Goal: Transaction & Acquisition: Purchase product/service

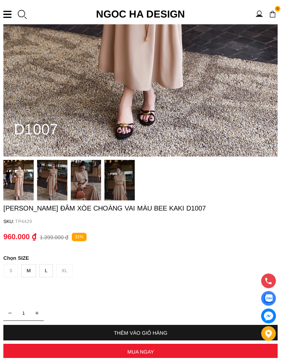
scroll to position [320, 0]
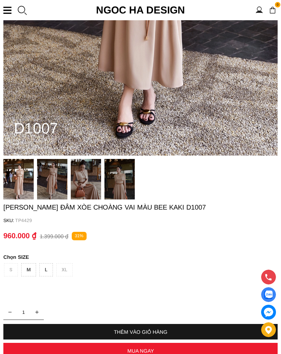
click at [120, 177] on img at bounding box center [120, 179] width 30 height 40
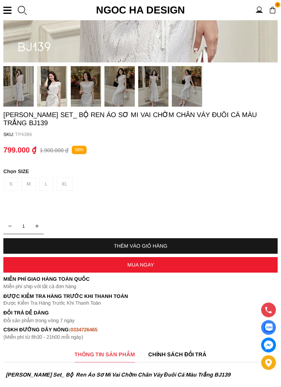
scroll to position [415, 0]
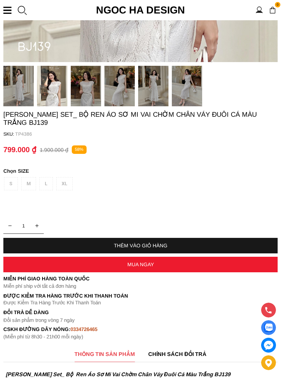
click at [44, 188] on div "S M L XL" at bounding box center [141, 185] width 275 height 17
click at [50, 188] on div "S M L XL" at bounding box center [141, 185] width 275 height 17
click at [47, 184] on div "S M L XL" at bounding box center [141, 185] width 275 height 17
click at [85, 250] on div "THÊM VÀO GIỎ HÀNG" at bounding box center [140, 246] width 275 height 16
click at [80, 189] on div "S M L XL" at bounding box center [141, 185] width 275 height 17
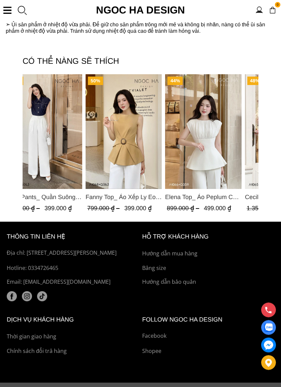
scroll to position [1232, 0]
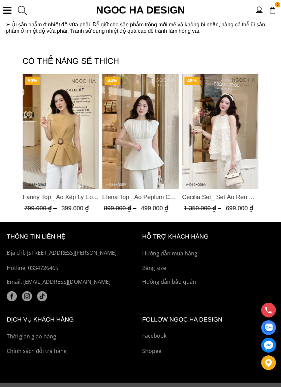
click at [59, 175] on img "Product image - Fanny Top_ Áo Xếp Ly Eo Sát Nách Màu Bee A1068" at bounding box center [61, 131] width 77 height 115
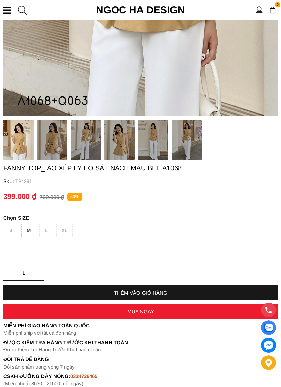
scroll to position [365, 0]
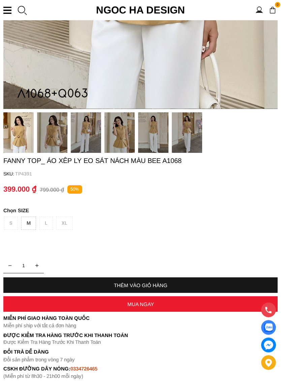
click at [122, 138] on img at bounding box center [120, 133] width 30 height 40
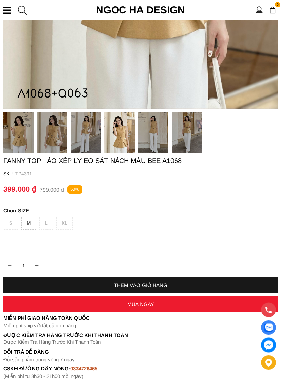
scroll to position [366, 0]
click at [88, 139] on img at bounding box center [86, 132] width 30 height 40
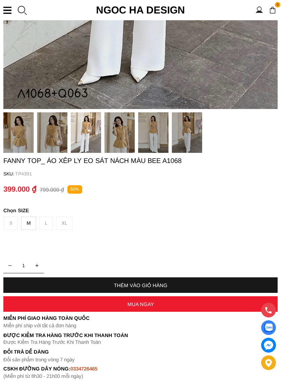
click at [124, 143] on img at bounding box center [120, 132] width 30 height 40
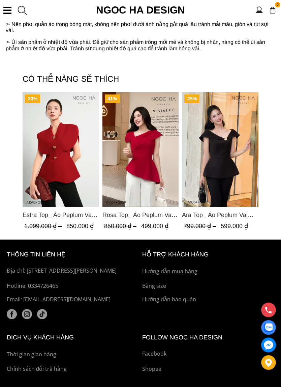
scroll to position [1187, 0]
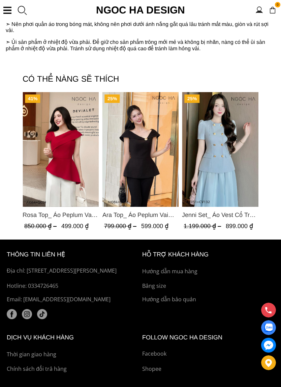
click at [143, 159] on img "Product image - Ara Top_ Áo Peplum Vai Lệch Đính Cúc Màu Đen A1084" at bounding box center [141, 149] width 77 height 115
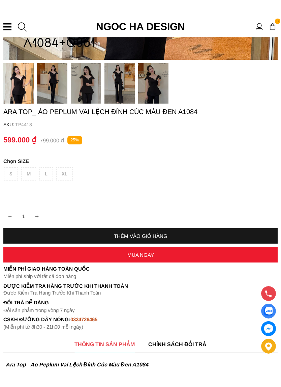
scroll to position [432, 0]
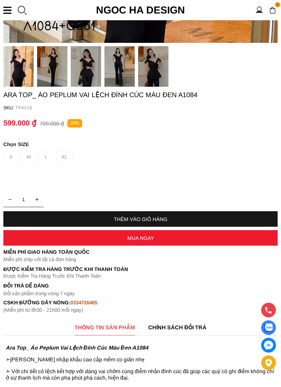
click at [45, 156] on div "S M L XL" at bounding box center [141, 158] width 275 height 17
click at [46, 160] on div "S M L XL" at bounding box center [141, 158] width 275 height 17
click at [47, 159] on div "S M L XL" at bounding box center [141, 158] width 275 height 17
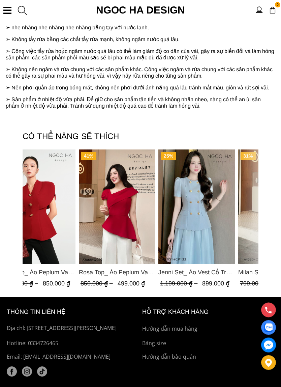
scroll to position [1082, 0]
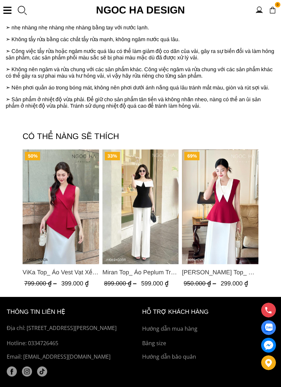
click at [53, 220] on img "Product image - ViKa Top_ Áo Vest Vạt Xếp Chéo màu Đỏ A1053" at bounding box center [61, 206] width 77 height 115
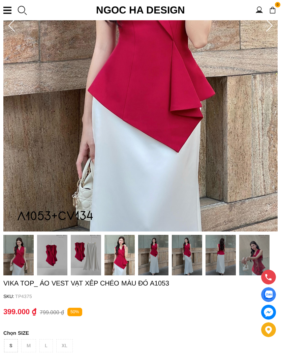
scroll to position [238, 0]
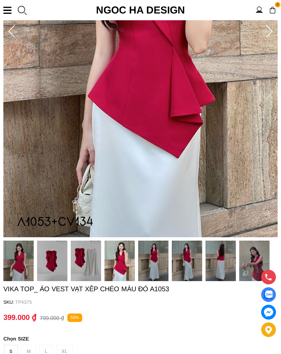
click at [157, 253] on img at bounding box center [153, 261] width 30 height 40
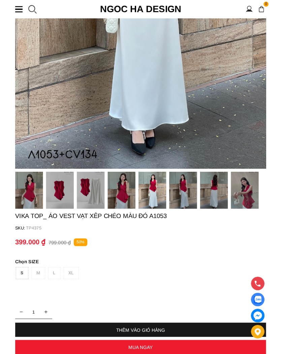
scroll to position [270, 0]
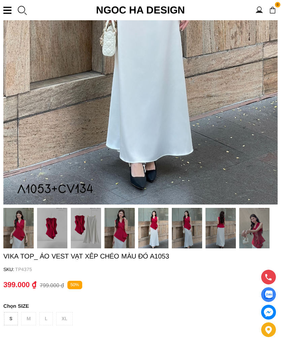
click at [158, 228] on img at bounding box center [153, 228] width 30 height 40
click at [54, 230] on img at bounding box center [52, 228] width 30 height 40
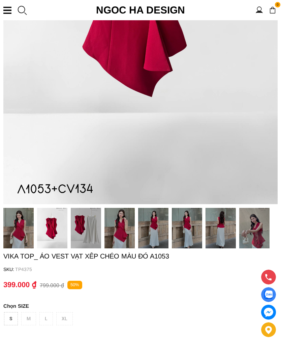
click at [58, 228] on img at bounding box center [52, 228] width 30 height 40
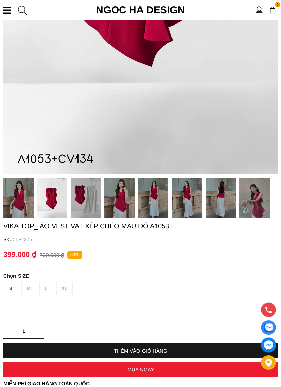
scroll to position [340, 0]
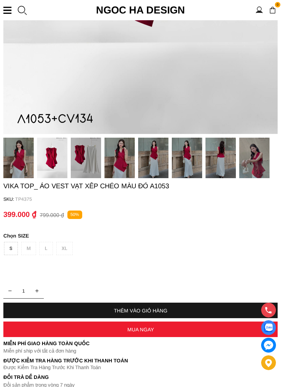
click at [88, 148] on img at bounding box center [86, 158] width 30 height 40
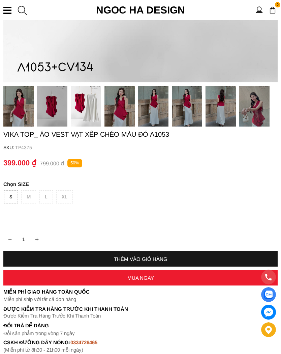
scroll to position [391, 0]
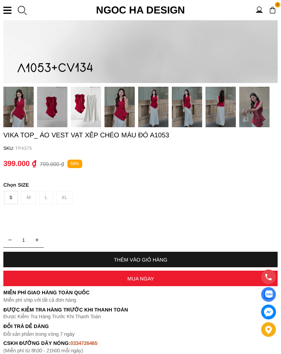
click at [46, 199] on div "S M L XL" at bounding box center [141, 199] width 275 height 17
click at [84, 266] on div "THÊM VÀO GIỎ HÀNG" at bounding box center [140, 260] width 275 height 16
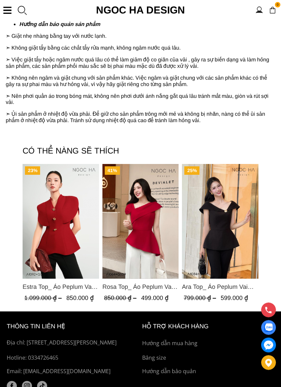
scroll to position [1109, 0]
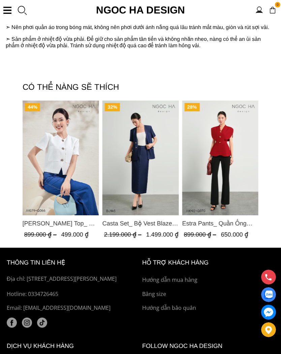
scroll to position [1106, 0]
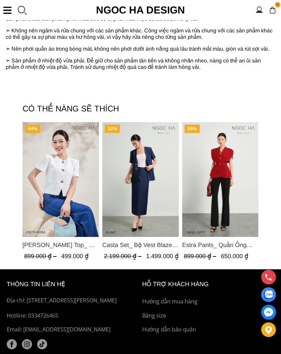
click at [61, 211] on img "Product image - Laura Top_ Áo Vest Cổ Tròn Dáng Suông Lửng A1079" at bounding box center [61, 179] width 77 height 115
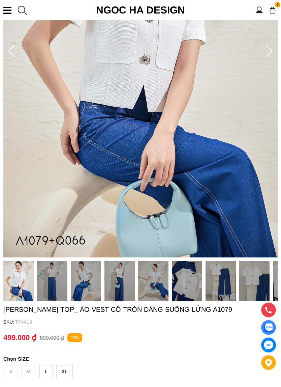
scroll to position [218, 0]
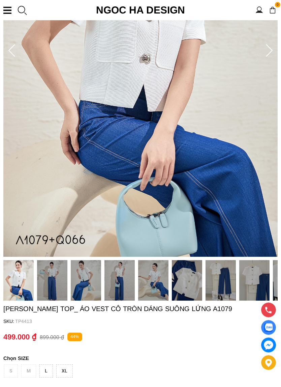
click at [122, 279] on img at bounding box center [120, 280] width 30 height 40
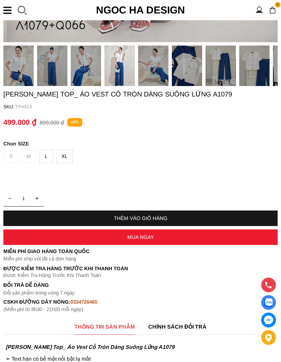
scroll to position [430, 0]
